Goal: Information Seeking & Learning: Find specific fact

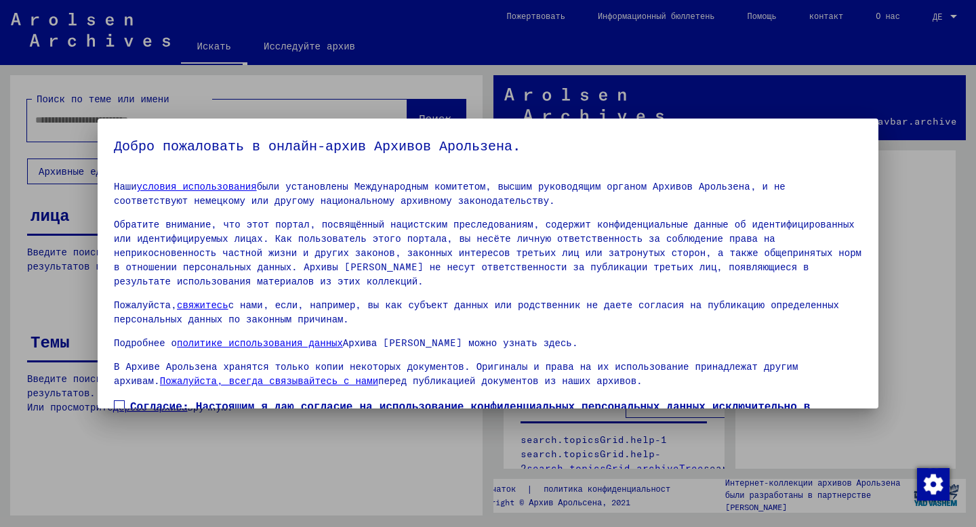
scroll to position [73, 0]
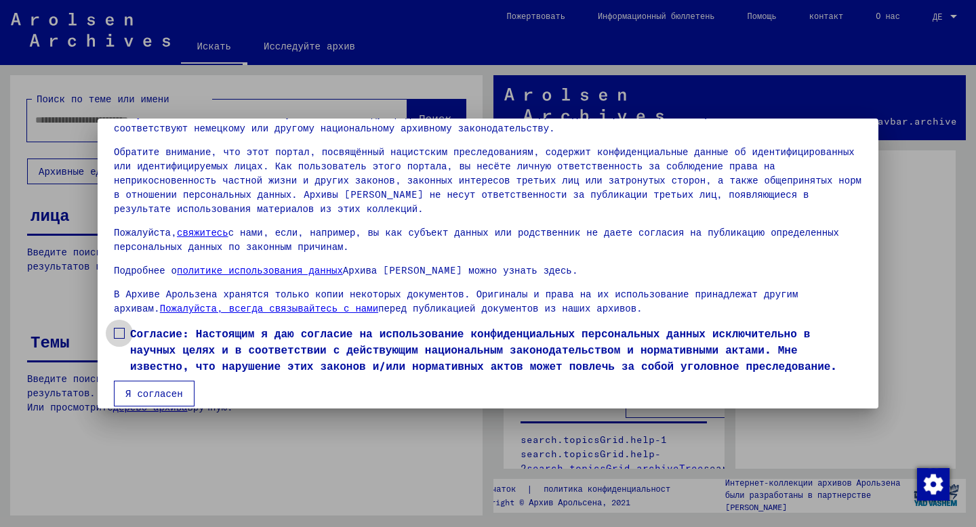
click at [119, 328] on span at bounding box center [119, 333] width 11 height 11
click at [140, 388] on font "Я согласен" at bounding box center [154, 394] width 58 height 12
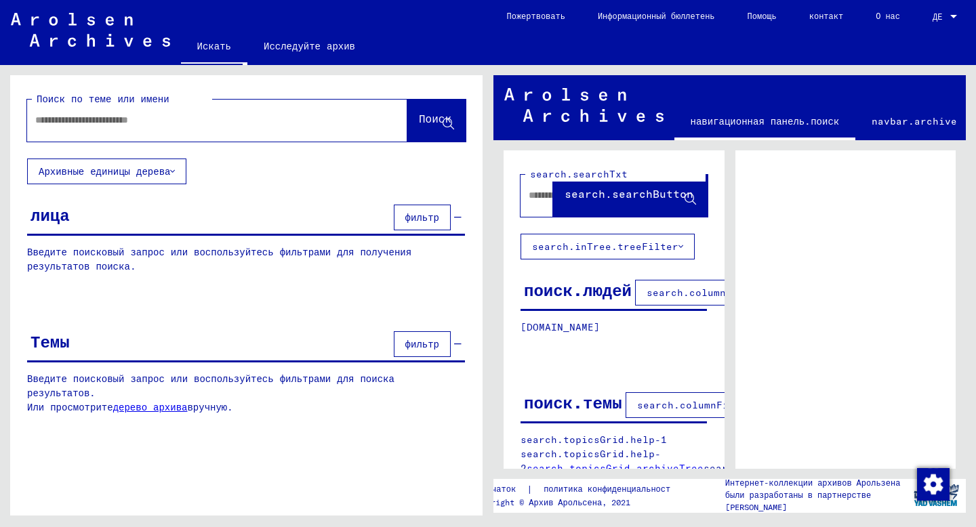
click at [146, 126] on input "text" at bounding box center [204, 120] width 339 height 14
paste input "*******"
type input "*******"
click at [443, 117] on font "Поиск" at bounding box center [435, 119] width 33 height 14
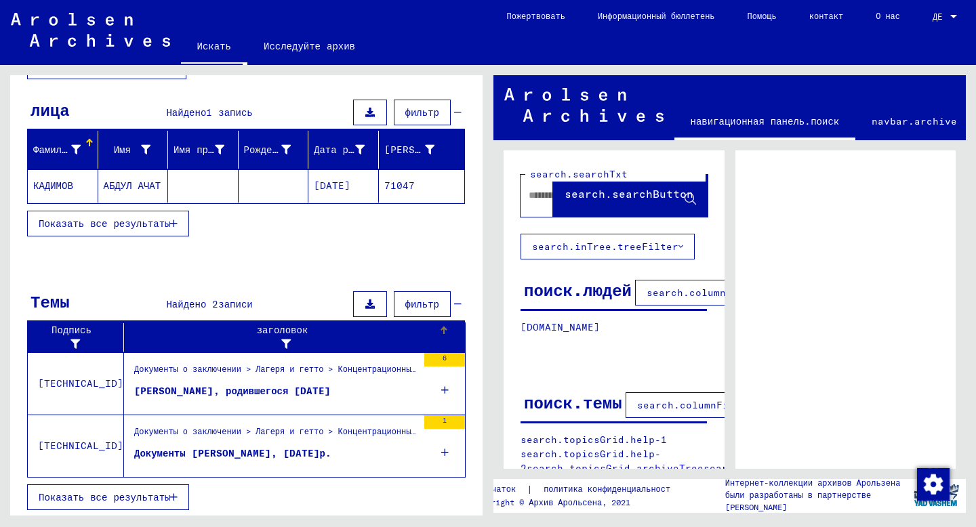
scroll to position [106, 0]
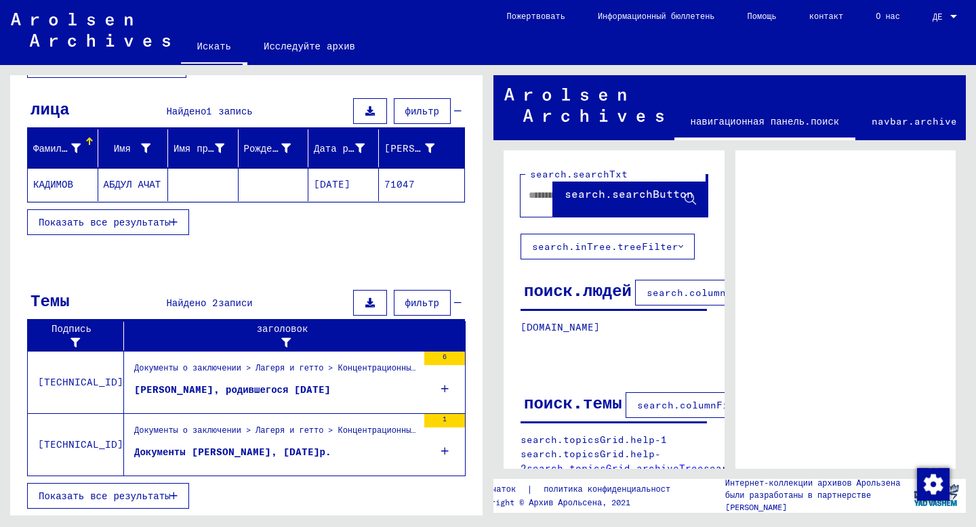
click at [126, 501] on button "Показать все результаты" at bounding box center [108, 496] width 162 height 26
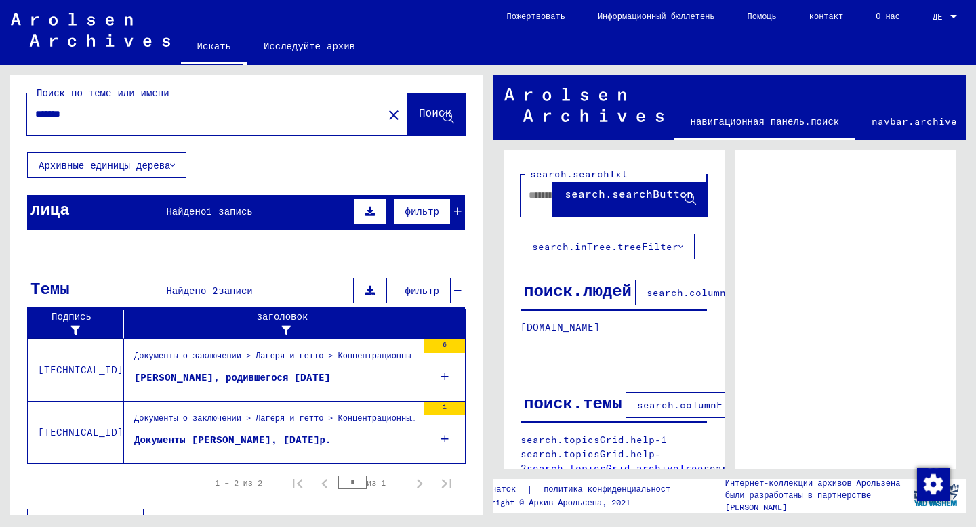
scroll to position [0, 0]
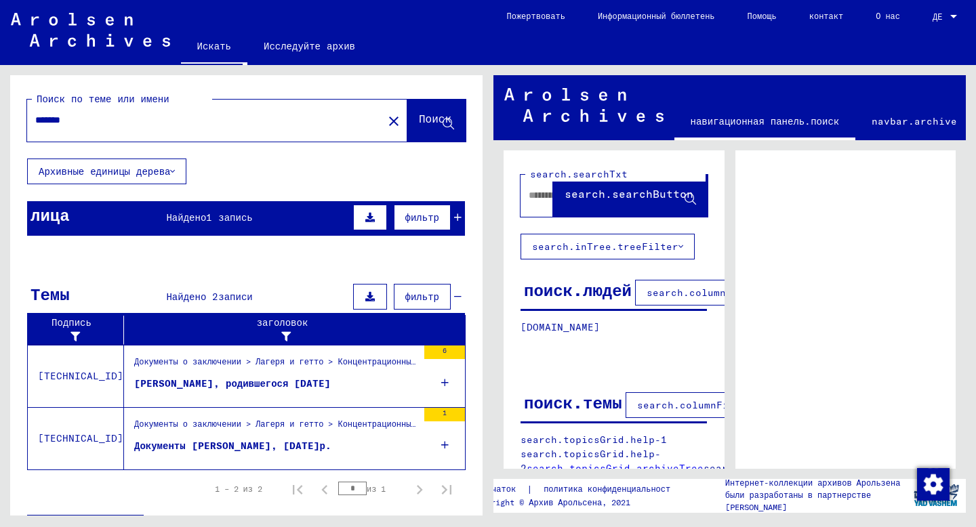
click at [190, 218] on font "Найдено" at bounding box center [186, 217] width 40 height 12
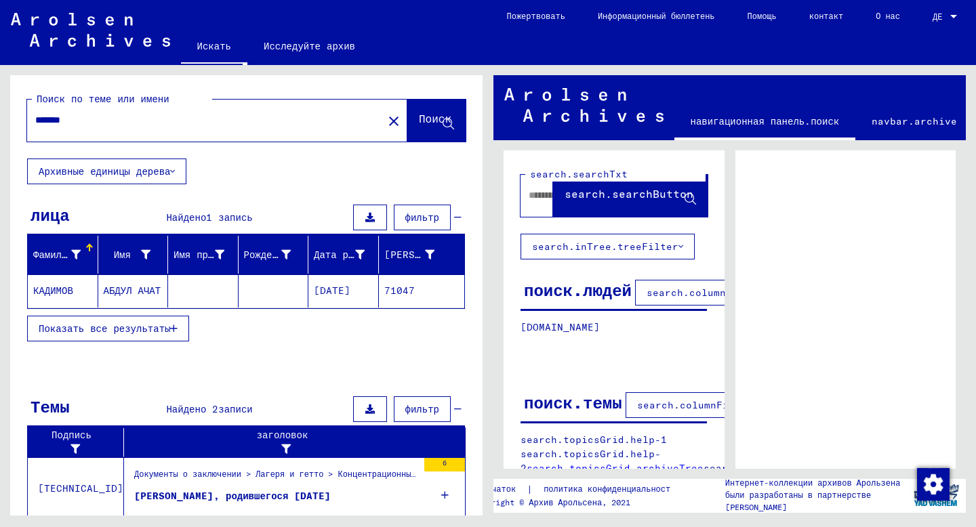
click at [62, 292] on font "КАДИМОВ" at bounding box center [53, 291] width 40 height 12
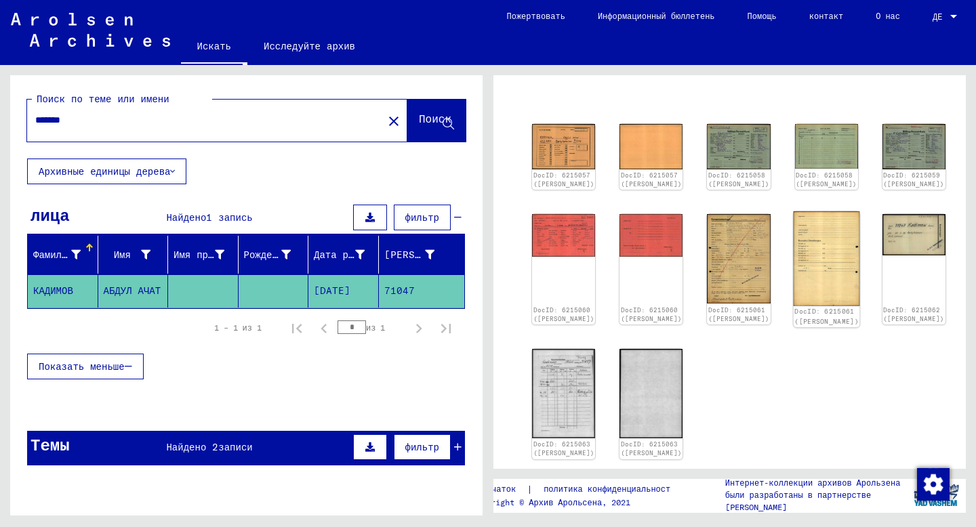
scroll to position [178, 0]
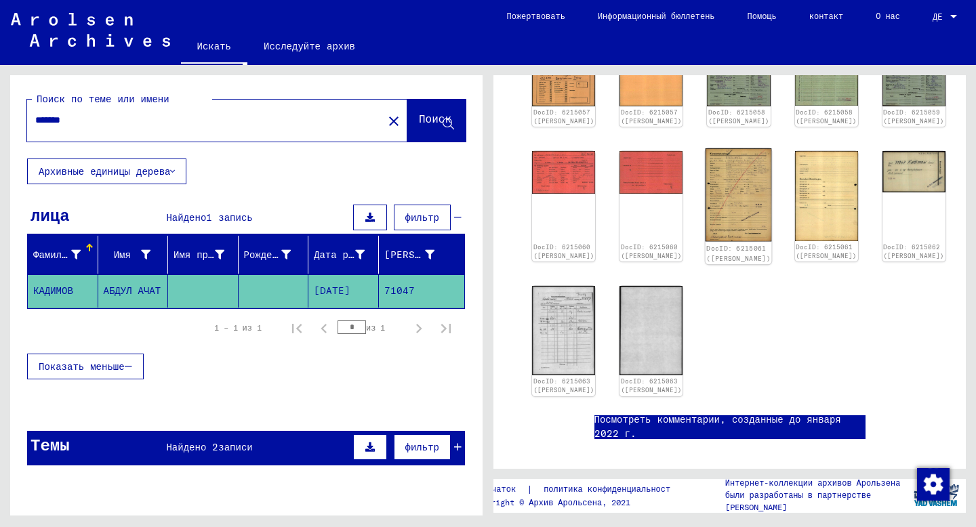
click at [705, 194] on img at bounding box center [738, 195] width 66 height 94
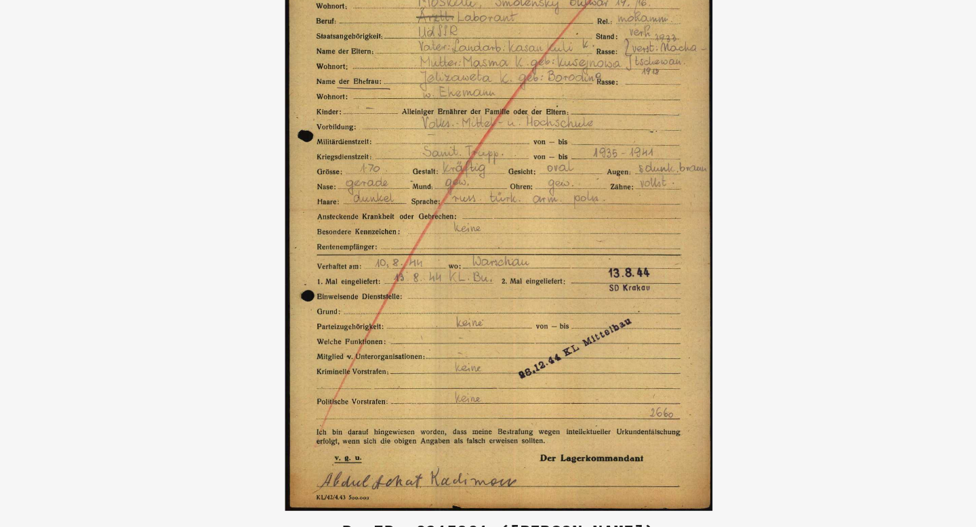
drag, startPoint x: 308, startPoint y: 271, endPoint x: 390, endPoint y: 251, distance: 83.7
click at [390, 251] on img at bounding box center [488, 230] width 688 height 392
